Goal: Find specific page/section: Find specific page/section

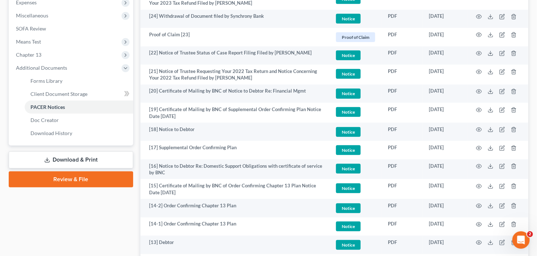
click at [25, 101] on link "PACER Notices" at bounding box center [79, 107] width 108 height 13
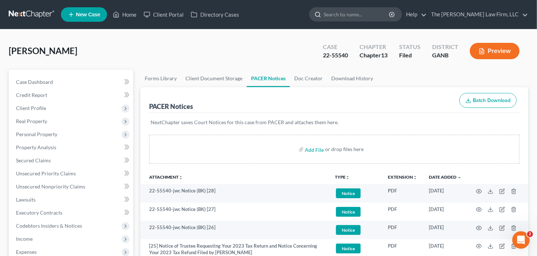
click at [384, 17] on input "search" at bounding box center [357, 14] width 66 height 13
type input "[PERSON_NAME]"
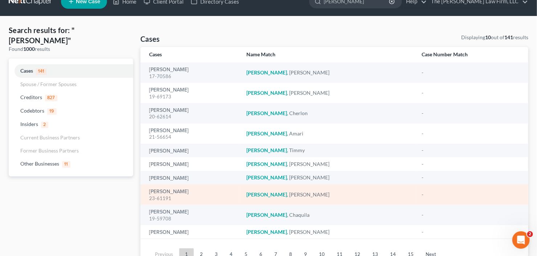
scroll to position [48, 0]
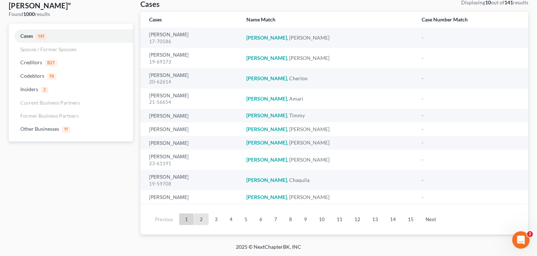
click at [200, 221] on link "2" at bounding box center [201, 219] width 15 height 12
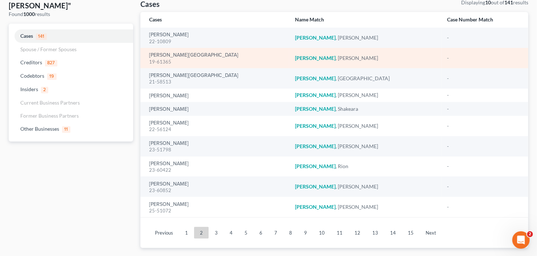
scroll to position [0, 0]
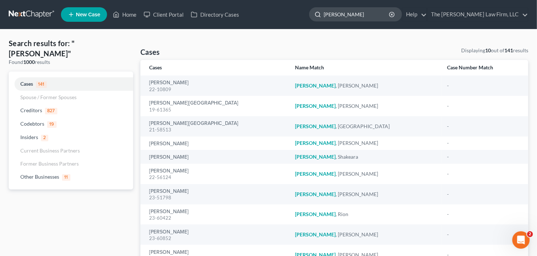
click at [370, 15] on input "[PERSON_NAME]" at bounding box center [357, 14] width 66 height 13
drag, startPoint x: 375, startPoint y: 13, endPoint x: 298, endPoint y: 37, distance: 80.8
click at [305, 35] on div "Home New Case Client Portal Directory Cases The [PERSON_NAME] Law Firm, LLC [EM…" at bounding box center [268, 159] width 537 height 318
type input "[PERSON_NAME]"
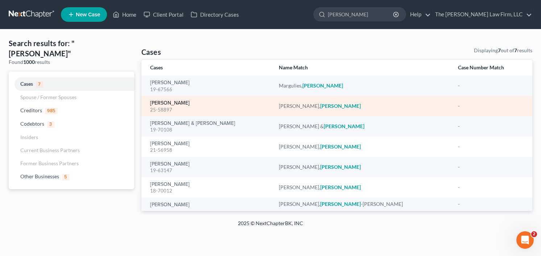
click at [165, 104] on link "[PERSON_NAME]" at bounding box center [170, 103] width 40 height 5
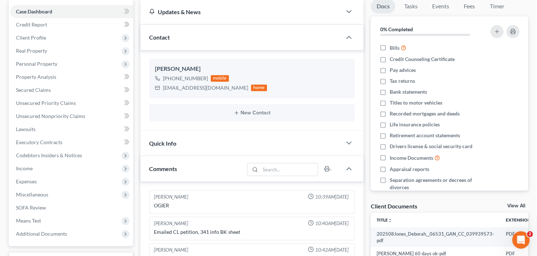
scroll to position [116, 0]
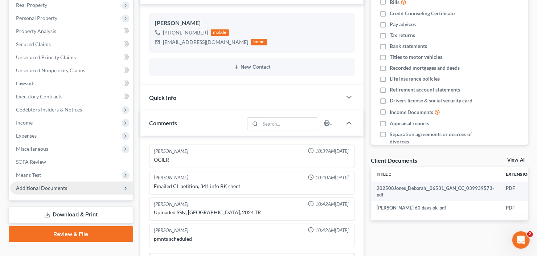
click at [20, 192] on span "Additional Documents" at bounding box center [71, 187] width 123 height 13
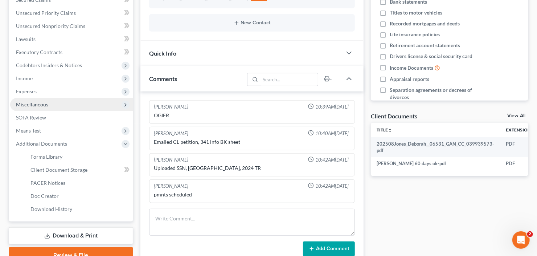
scroll to position [174, 0]
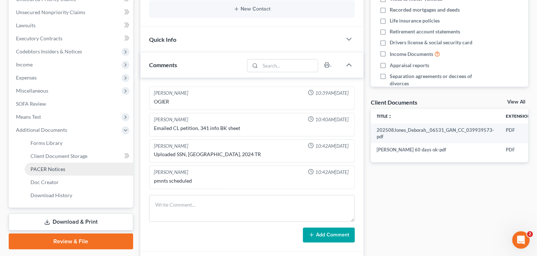
click at [48, 169] on span "PACER Notices" at bounding box center [47, 169] width 35 height 6
